Goal: Use online tool/utility

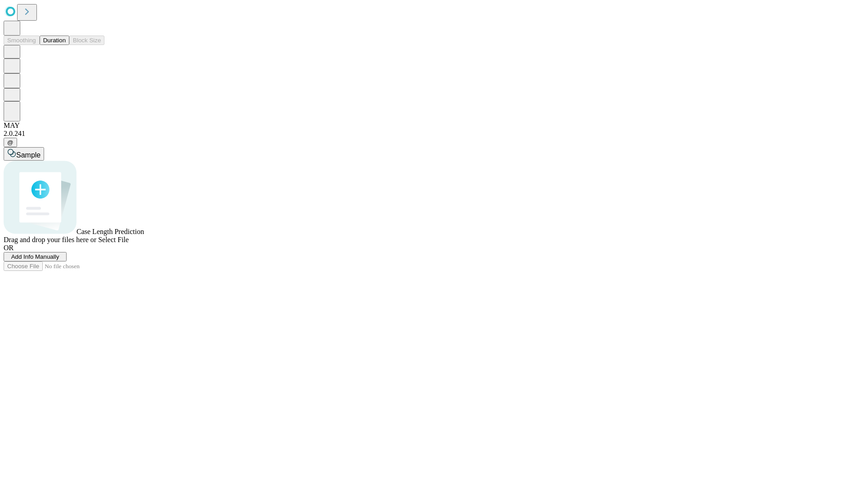
click at [66, 45] on button "Duration" at bounding box center [55, 40] width 30 height 9
click at [129, 243] on span "Select File" at bounding box center [113, 240] width 31 height 8
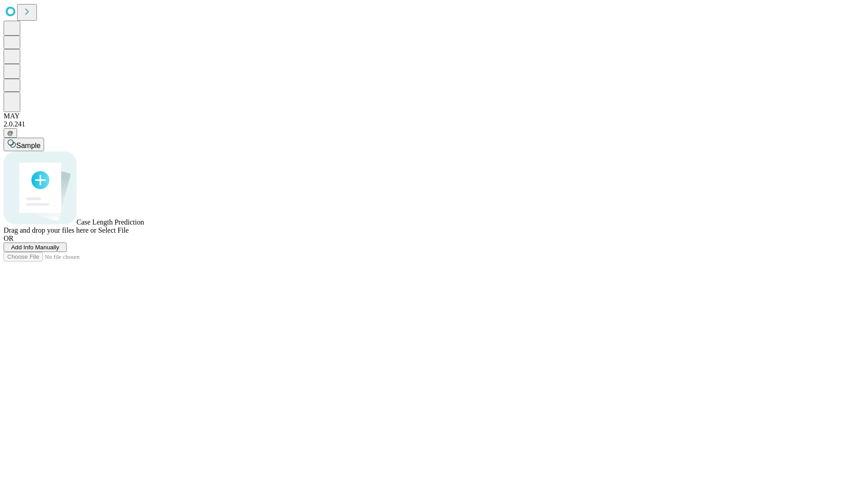
click at [129, 234] on span "Select File" at bounding box center [113, 230] width 31 height 8
